Goal: Task Accomplishment & Management: Manage account settings

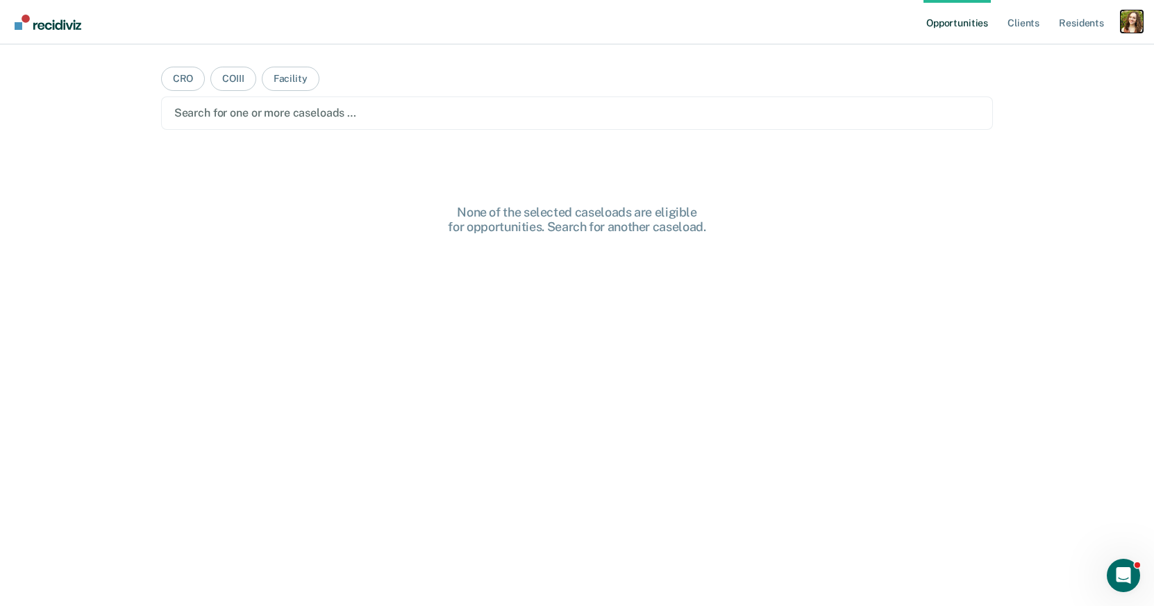
click at [1133, 15] on div "Profile dropdown button" at bounding box center [1132, 21] width 22 height 22
click at [1064, 53] on link "Profile" at bounding box center [1076, 57] width 112 height 12
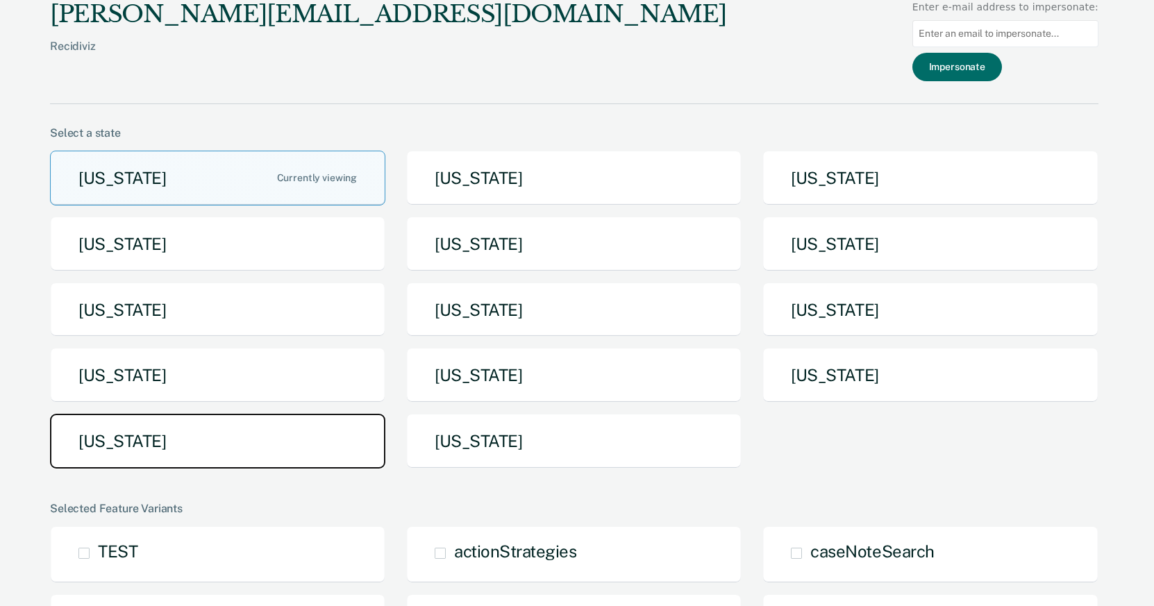
click at [319, 462] on button "[US_STATE]" at bounding box center [217, 441] width 335 height 55
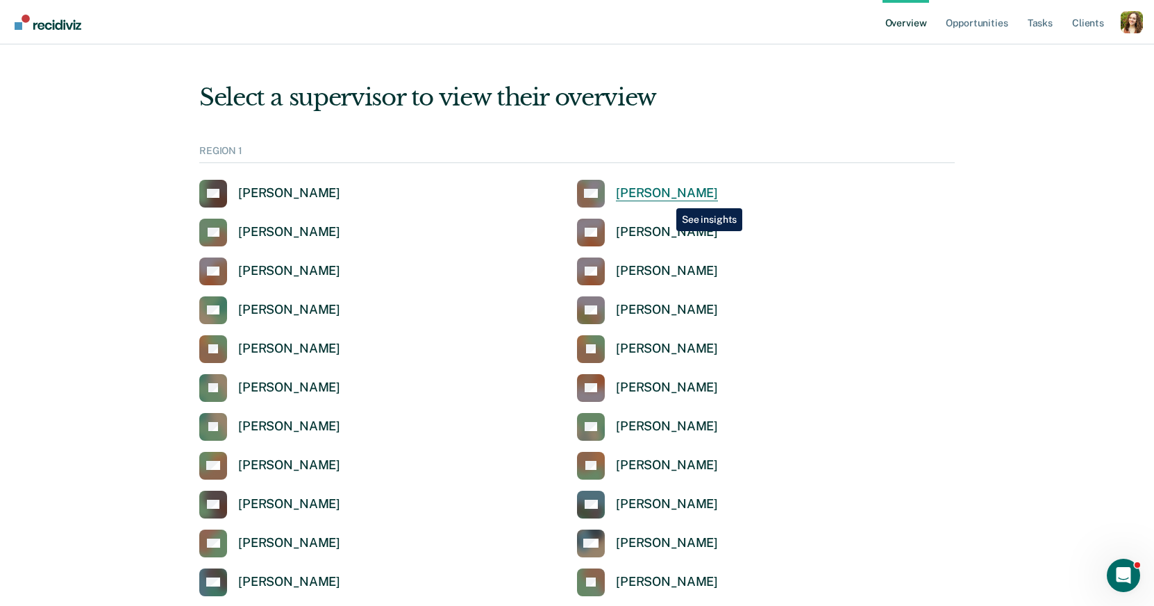
click at [666, 198] on div "Anita Andry" at bounding box center [667, 193] width 102 height 16
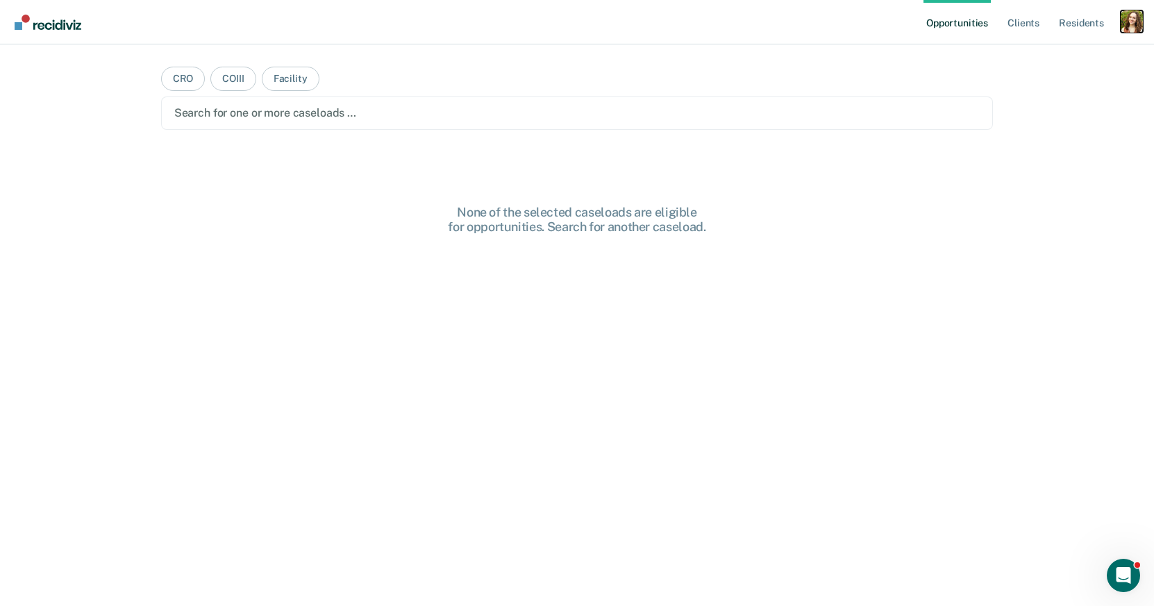
click at [1136, 30] on div "Profile dropdown button" at bounding box center [1132, 21] width 22 height 22
click at [1044, 51] on link "Profile" at bounding box center [1076, 57] width 112 height 12
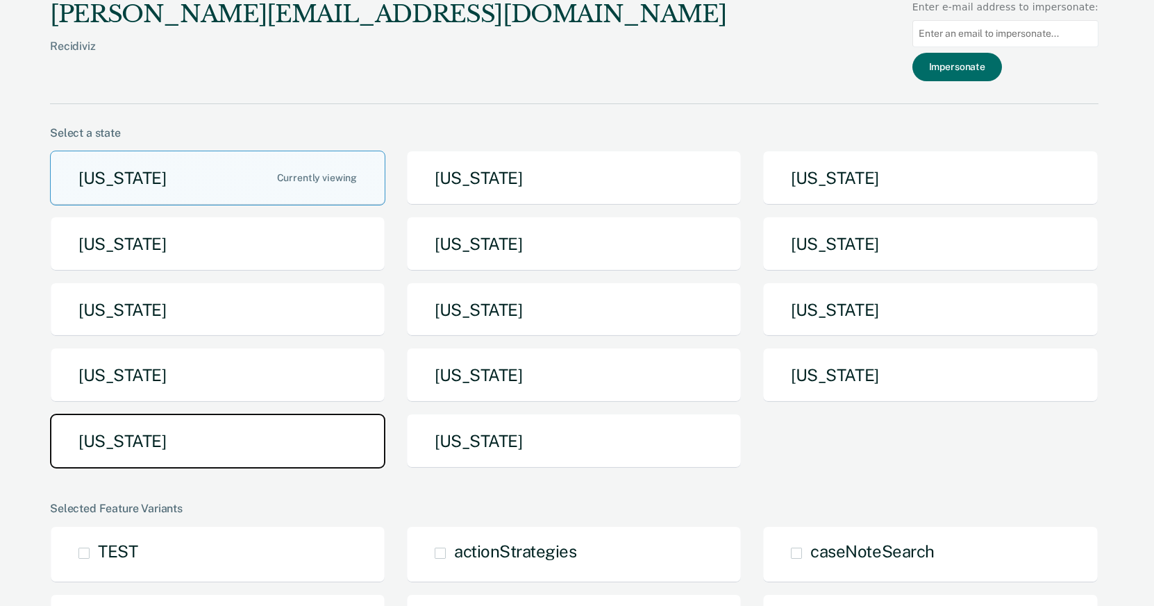
click at [254, 457] on button "[US_STATE]" at bounding box center [217, 441] width 335 height 55
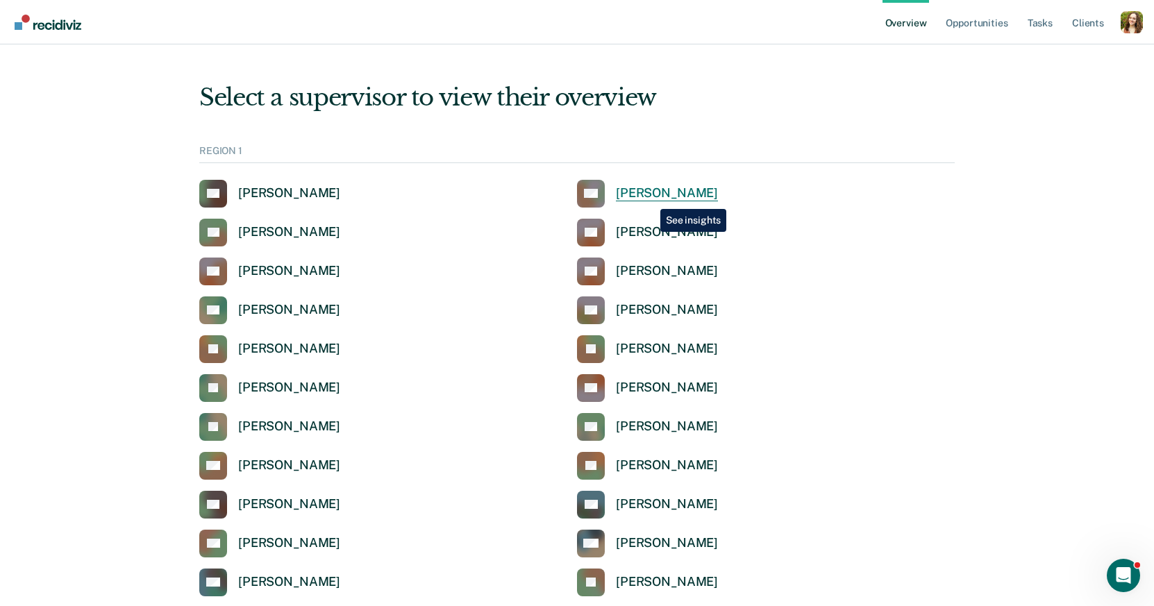
click at [650, 199] on div "[PERSON_NAME]" at bounding box center [667, 193] width 102 height 16
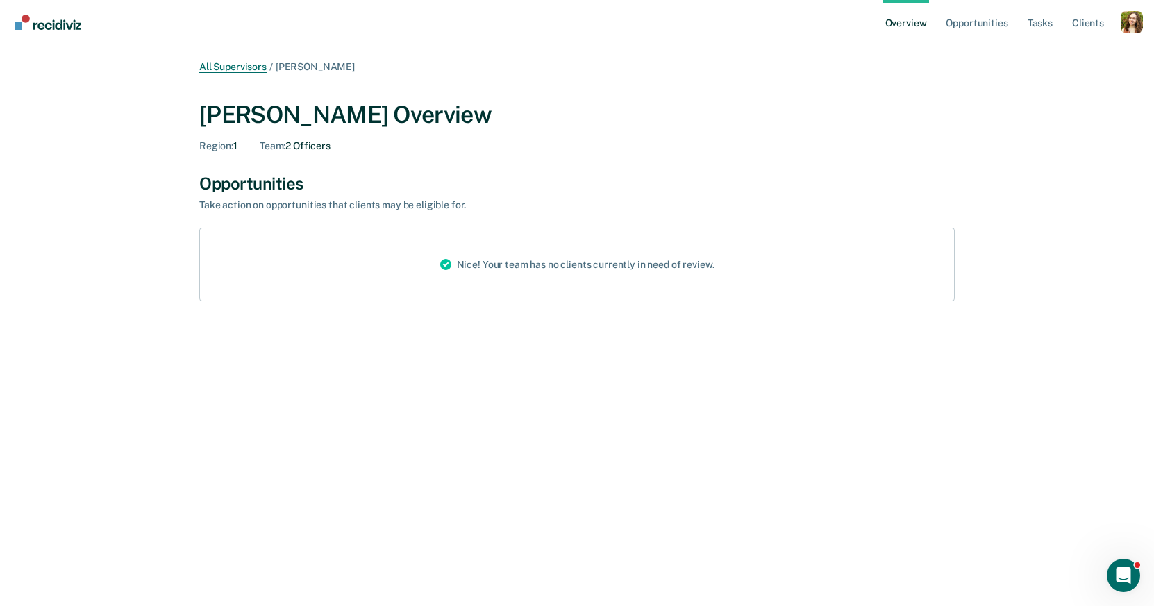
click at [240, 67] on link "All Supervisors" at bounding box center [232, 67] width 67 height 12
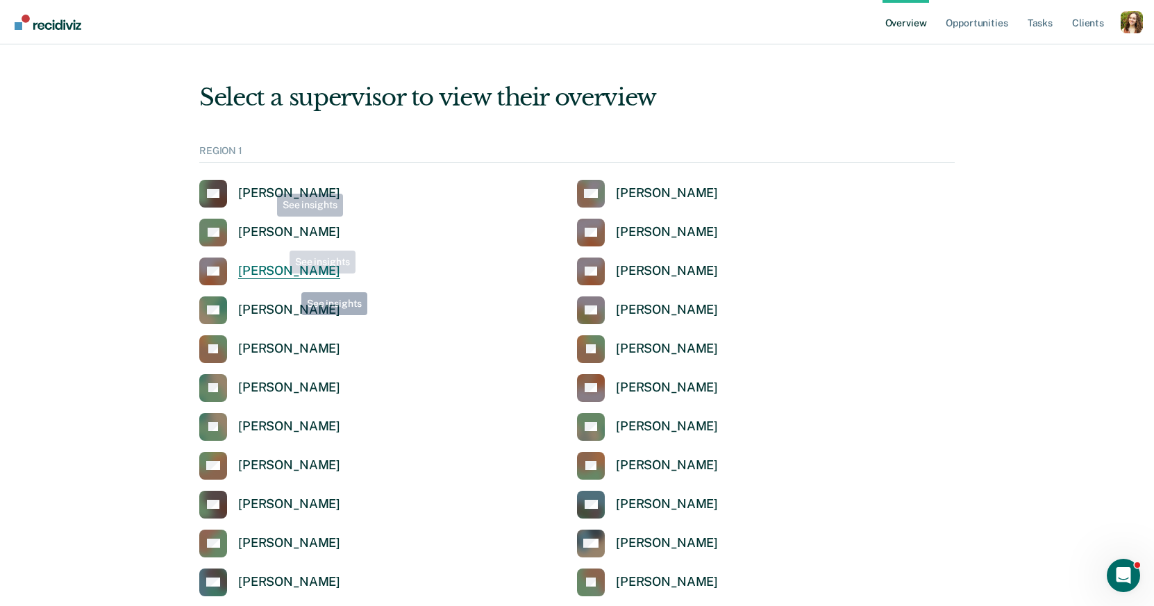
click at [288, 282] on link "SB Shayla Broussard" at bounding box center [269, 272] width 141 height 28
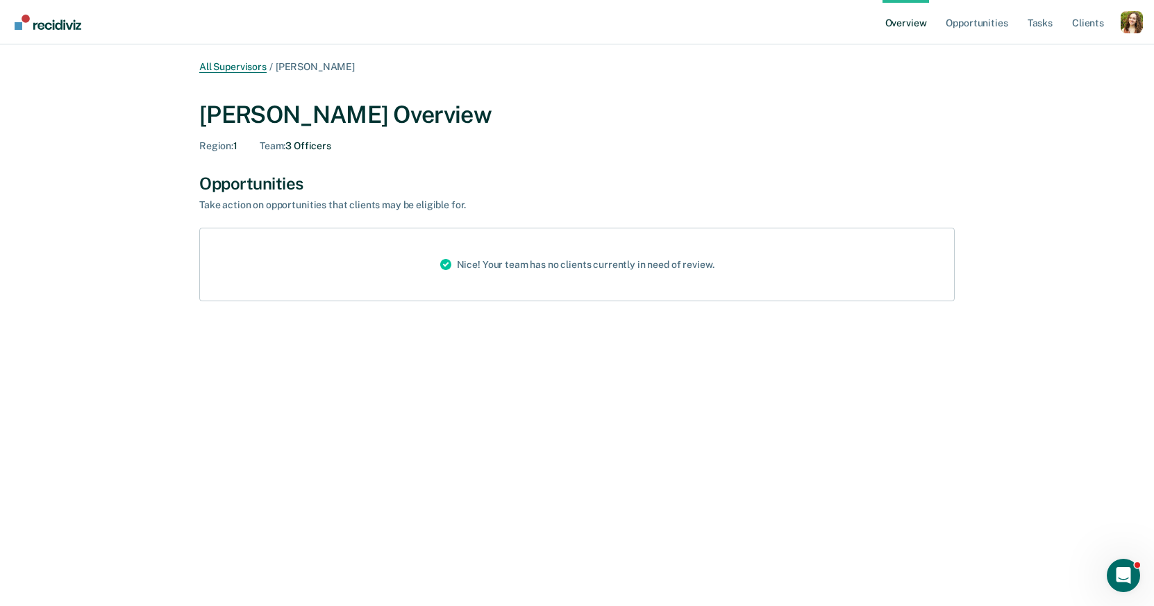
click at [242, 67] on link "All Supervisors" at bounding box center [232, 67] width 67 height 12
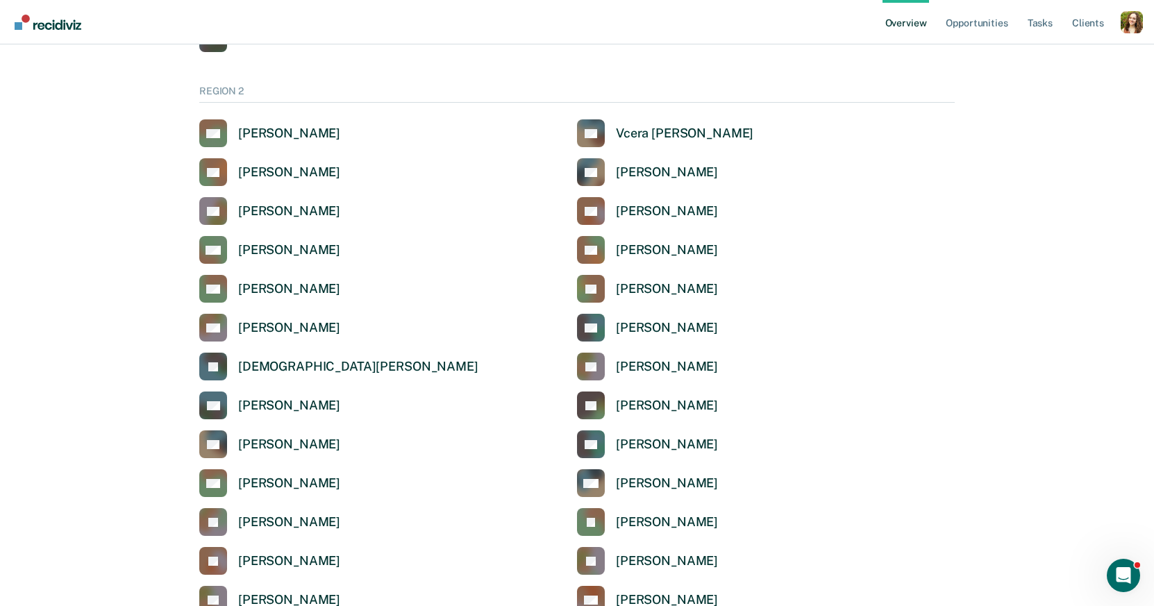
scroll to position [991, 0]
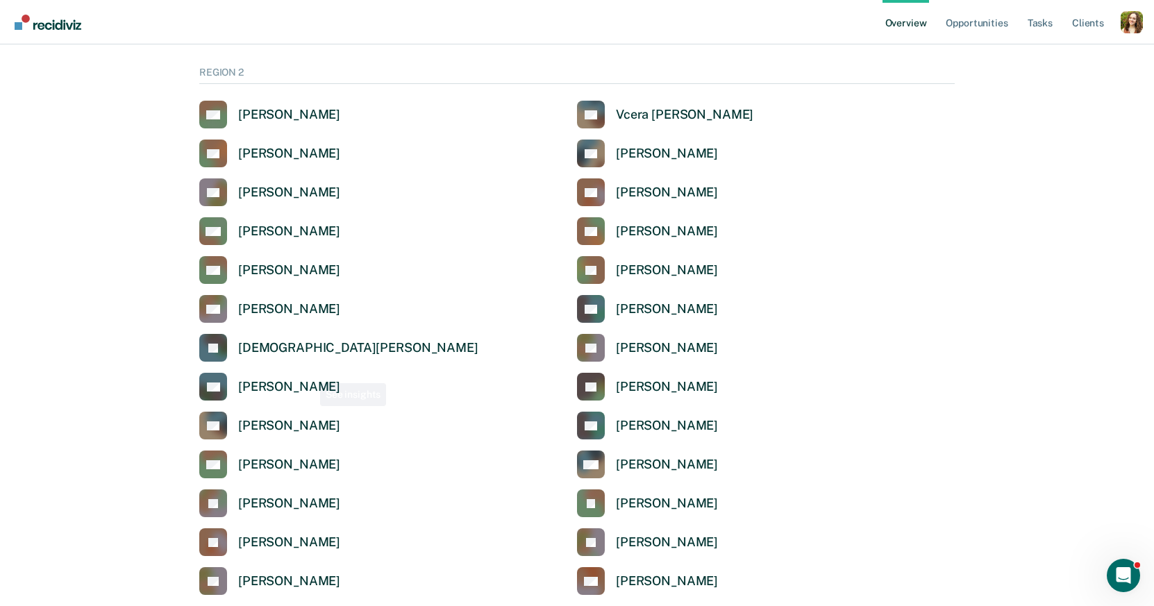
click at [293, 358] on div "JF Jesus Faz" at bounding box center [388, 348] width 378 height 28
click at [278, 347] on div "Jesus Faz" at bounding box center [358, 348] width 240 height 16
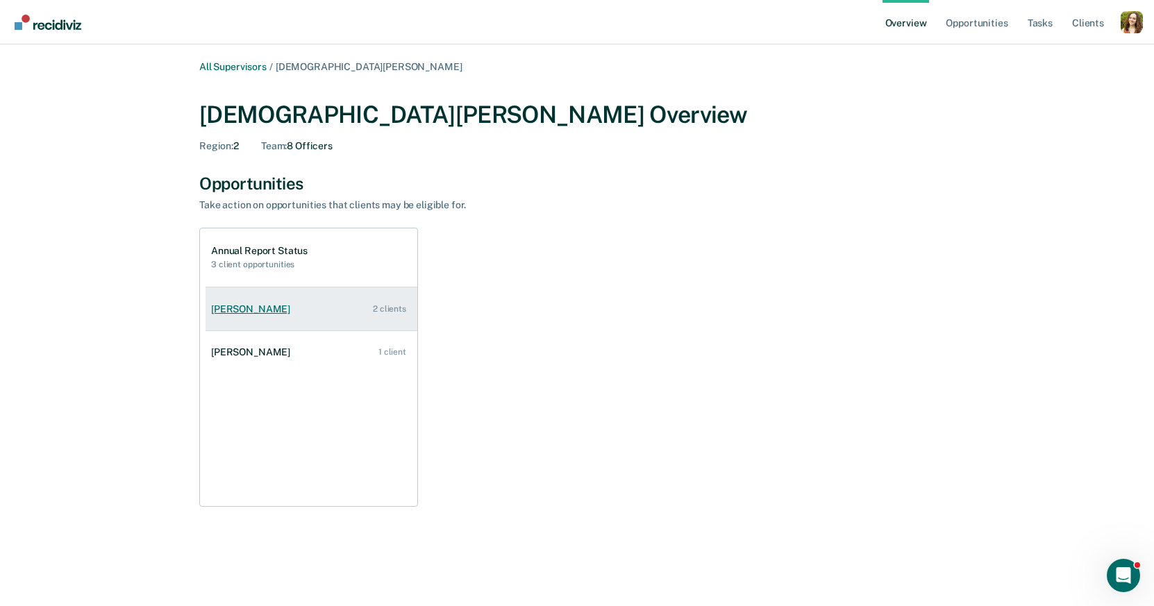
click at [264, 314] on div "[PERSON_NAME]" at bounding box center [253, 310] width 85 height 12
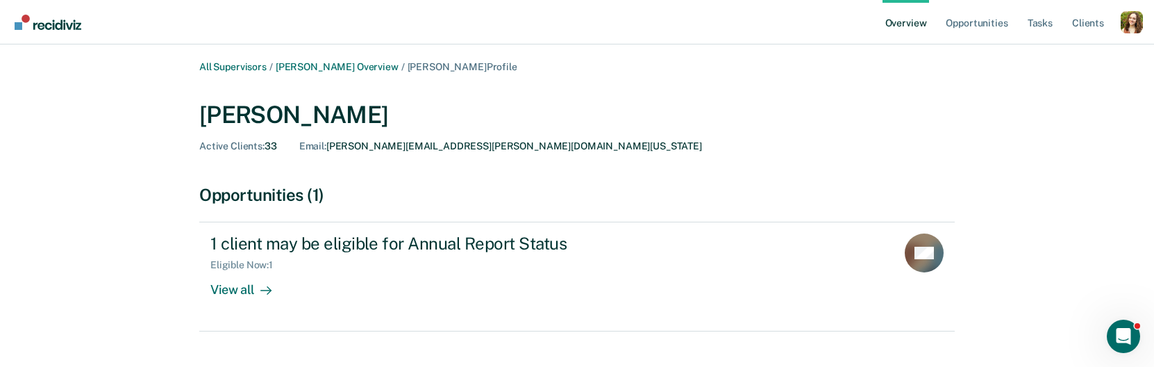
scroll to position [37, 0]
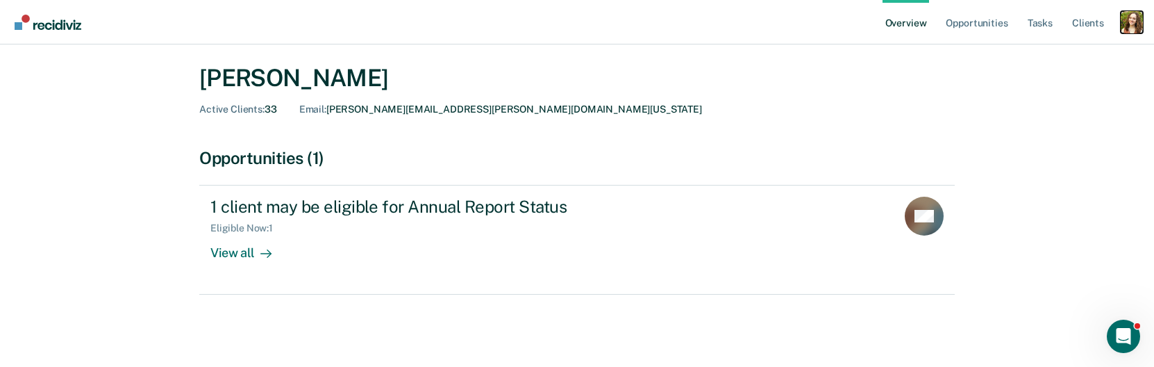
click at [1136, 19] on div "Profile dropdown button" at bounding box center [1132, 22] width 22 height 22
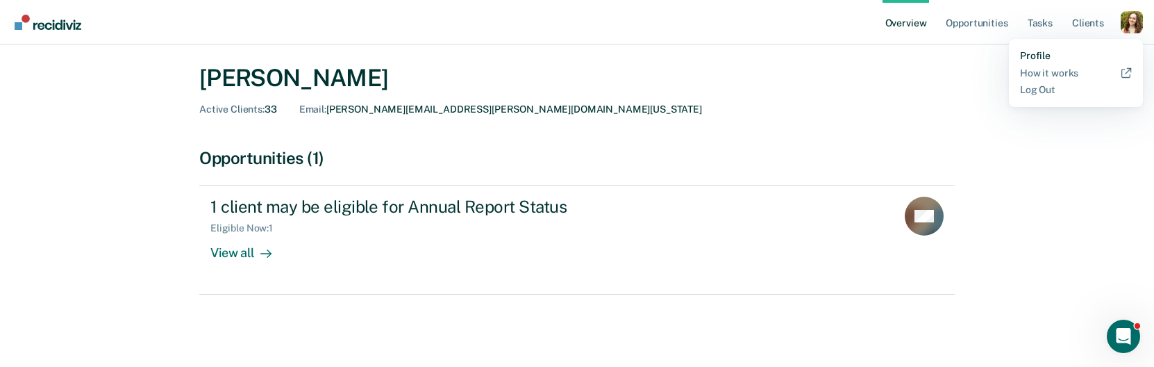
click at [1029, 56] on link "Profile" at bounding box center [1076, 56] width 112 height 12
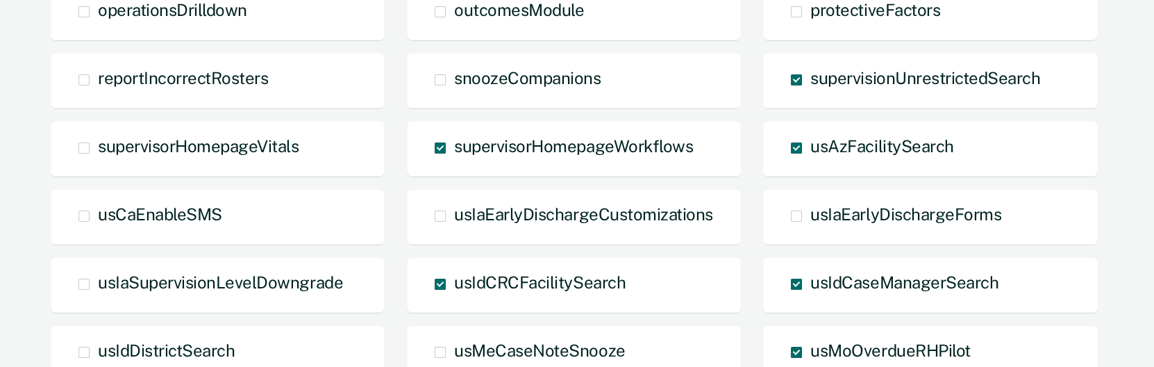
scroll to position [818, 0]
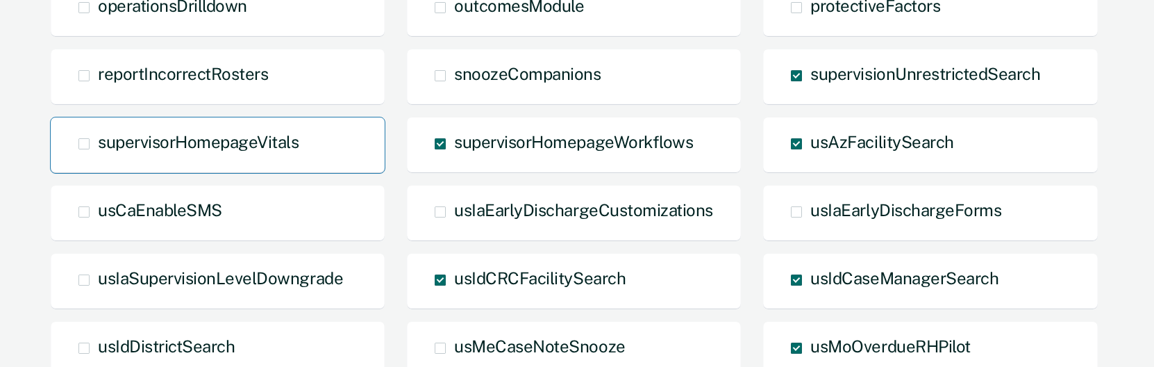
click at [234, 140] on span "supervisorHomepageVitals" at bounding box center [198, 141] width 201 height 19
click at [98, 154] on input "supervisorHomepageVitals" at bounding box center [98, 154] width 0 height 0
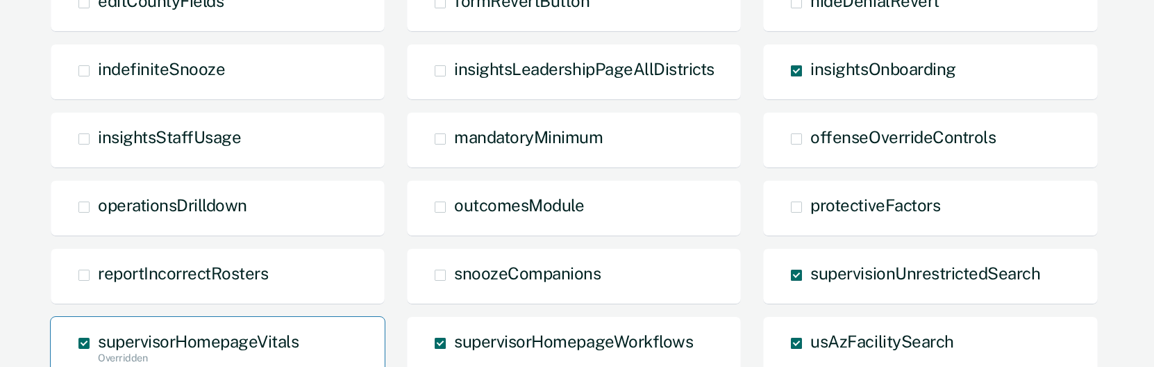
scroll to position [610, 0]
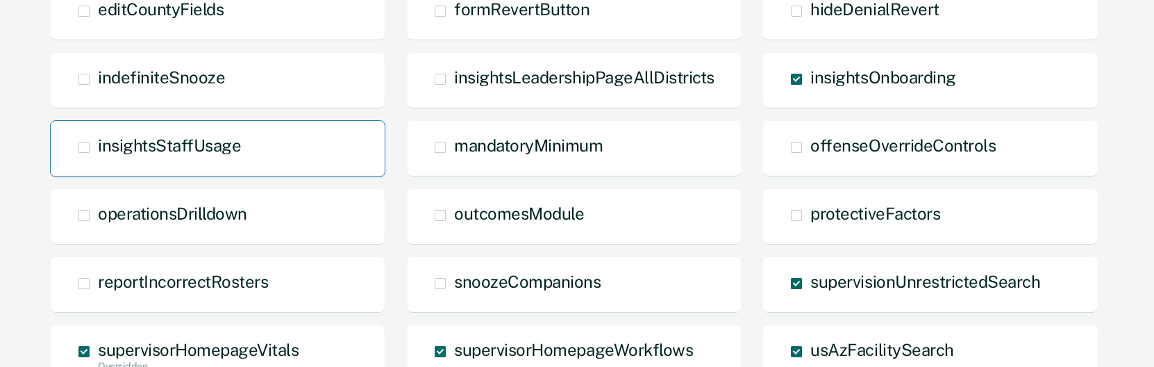
click at [306, 131] on div "insightsStaffUsage" at bounding box center [217, 148] width 335 height 57
click at [209, 152] on span "insightsStaffUsage" at bounding box center [169, 144] width 143 height 19
click at [98, 158] on input "insightsStaffUsage" at bounding box center [98, 158] width 0 height 0
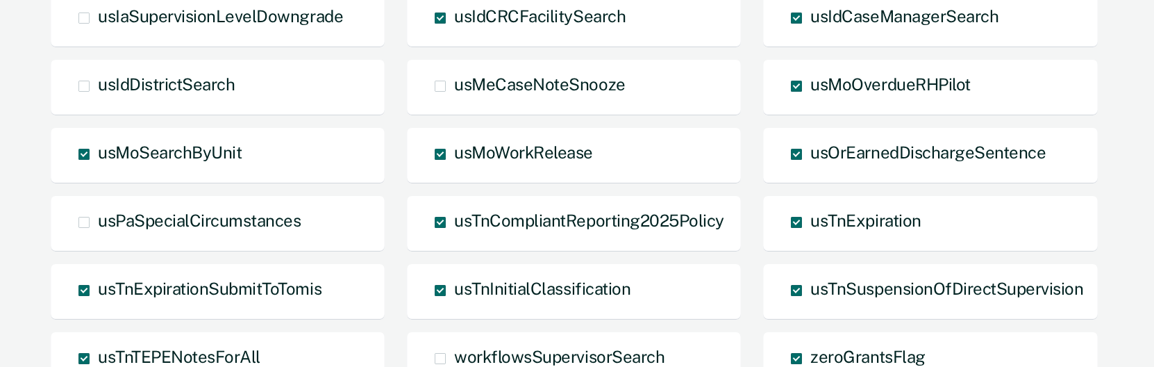
scroll to position [1227, 0]
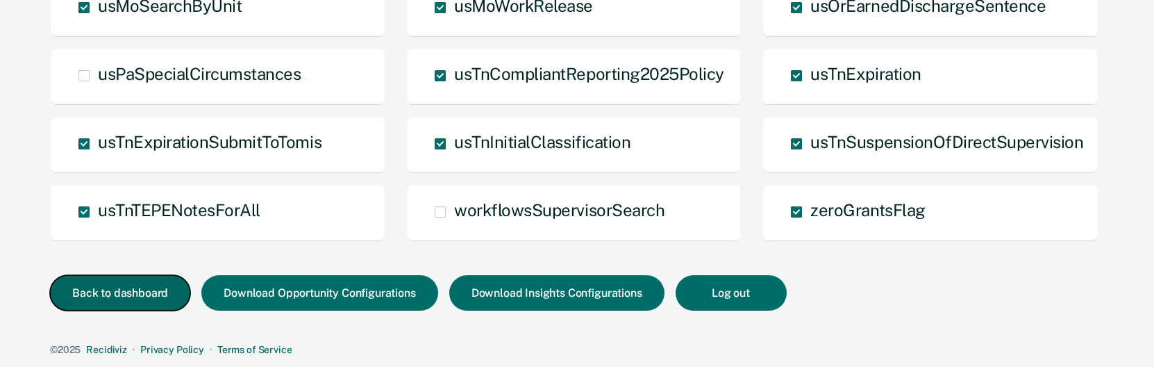
click at [136, 298] on button "Back to dashboard" at bounding box center [120, 292] width 140 height 35
